Goal: Task Accomplishment & Management: Manage account settings

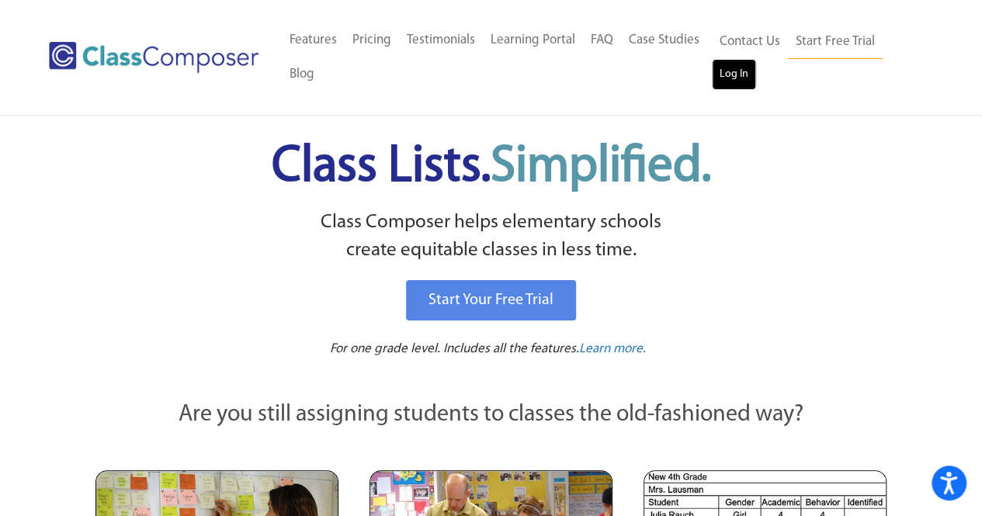
click at [732, 69] on link "Log In" at bounding box center [734, 74] width 44 height 31
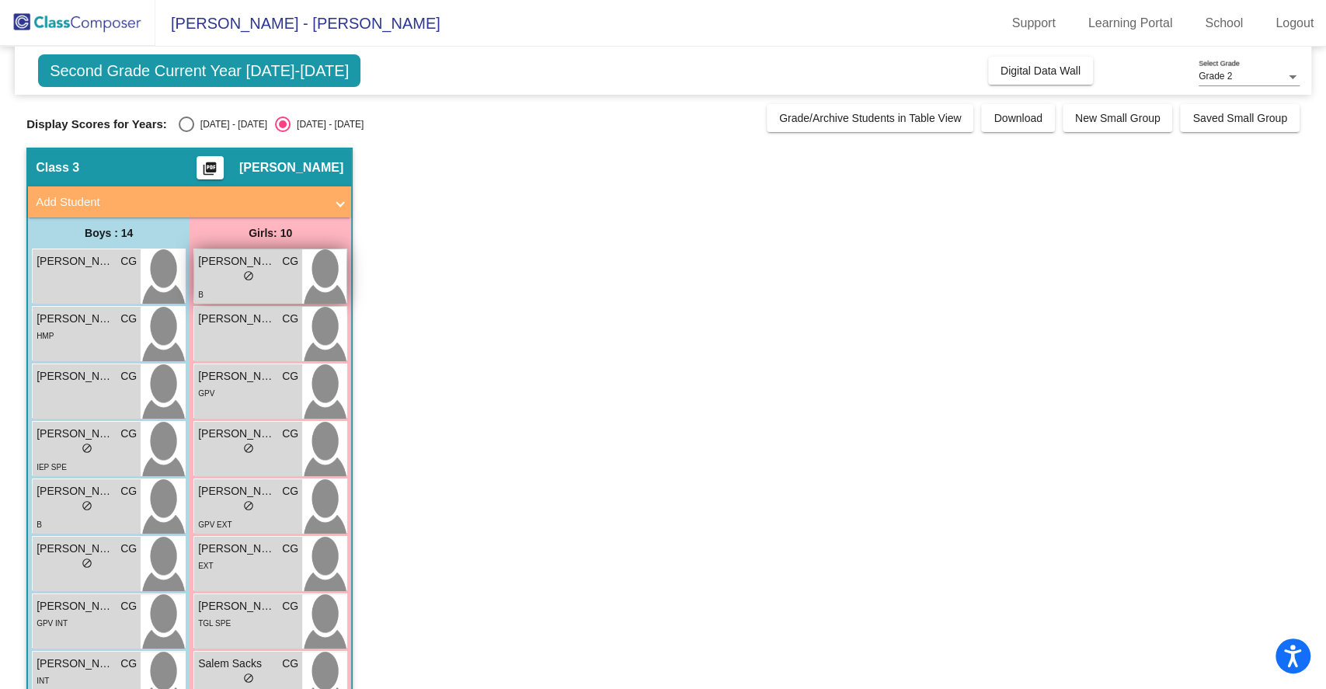
click at [220, 271] on div "lock do_not_disturb_alt" at bounding box center [248, 277] width 100 height 16
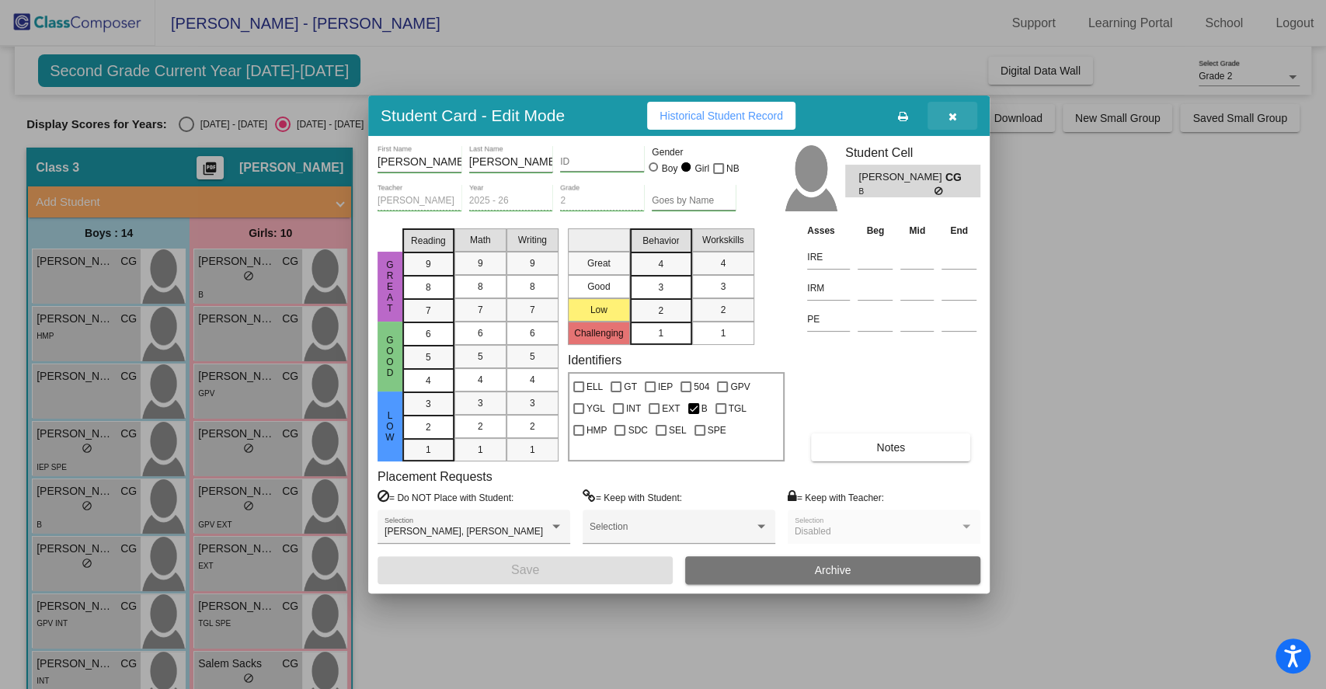
click at [950, 116] on icon "button" at bounding box center [952, 116] width 9 height 11
